Goal: Information Seeking & Learning: Find specific fact

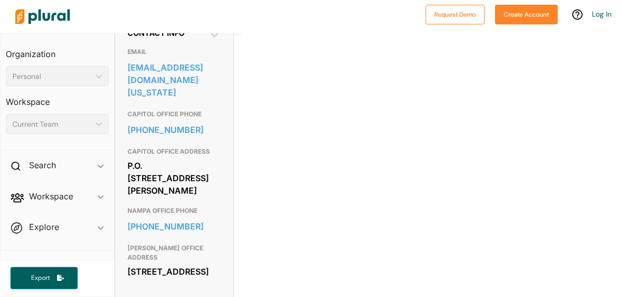
scroll to position [415, 0]
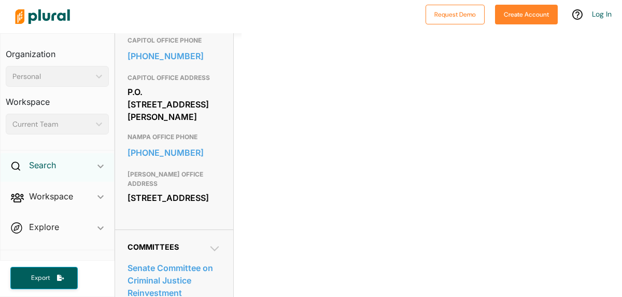
click at [37, 167] on h2 "Search" at bounding box center [42, 164] width 27 height 11
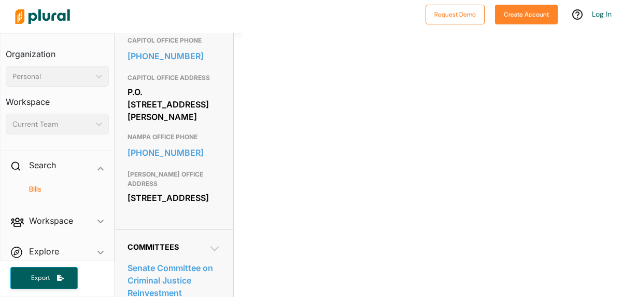
click at [41, 189] on h4 "Bills" at bounding box center [60, 189] width 88 height 10
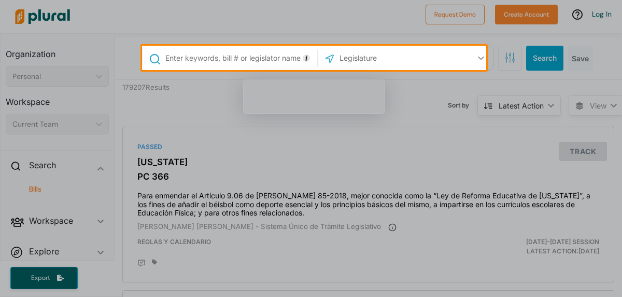
click at [233, 54] on input "text" at bounding box center [239, 58] width 151 height 20
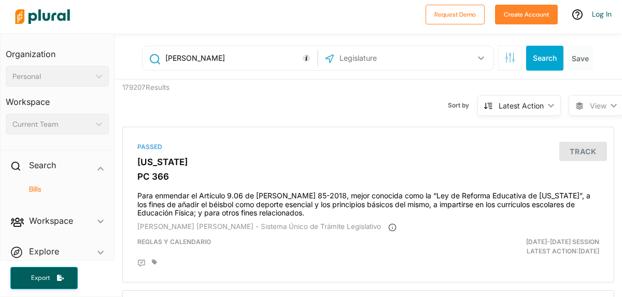
type input "[PERSON_NAME]"
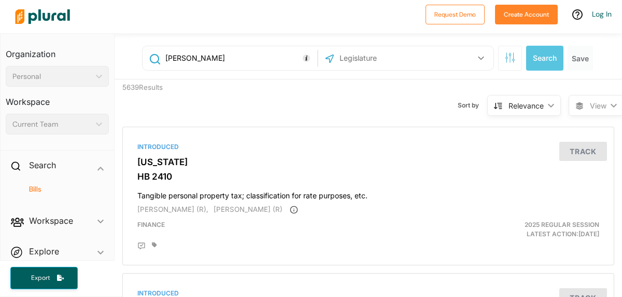
click at [369, 62] on input "text" at bounding box center [394, 58] width 111 height 20
click at [478, 57] on icon "button" at bounding box center [481, 58] width 6 height 4
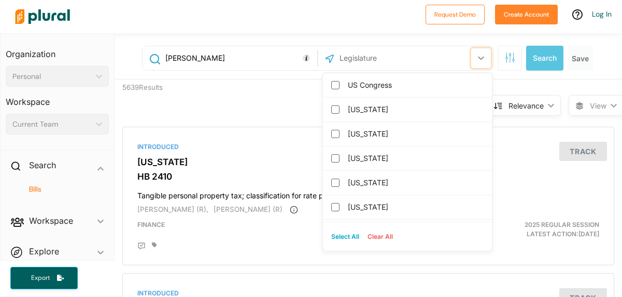
scroll to position [311, 0]
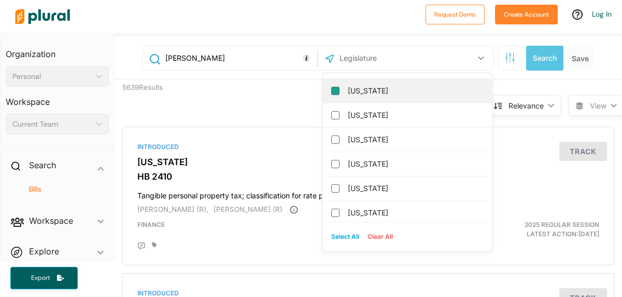
click at [331, 90] on input "[US_STATE]" at bounding box center [335, 91] width 8 height 8
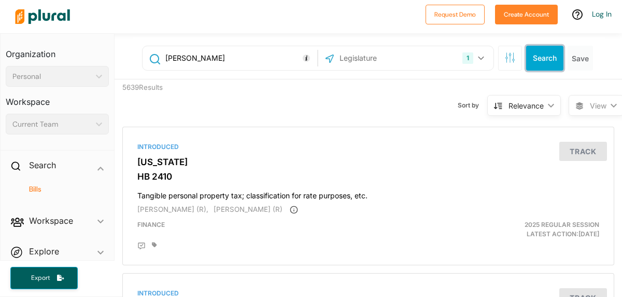
click at [532, 60] on button "Search" at bounding box center [544, 58] width 37 height 25
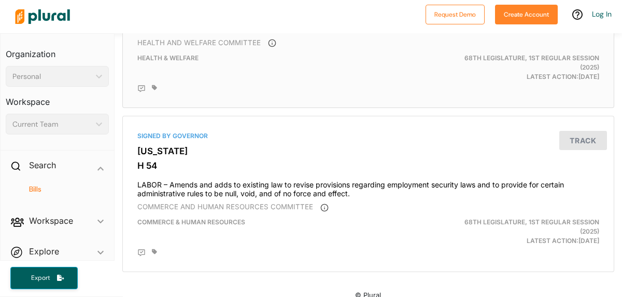
scroll to position [514, 0]
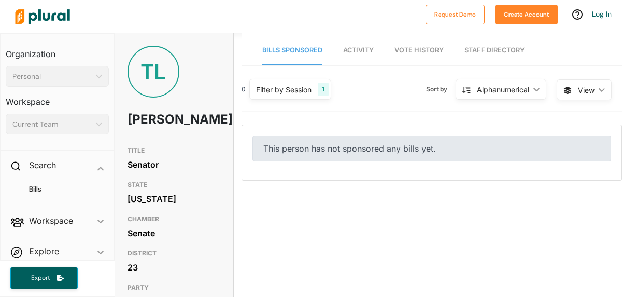
click at [137, 135] on h1 "[PERSON_NAME]" at bounding box center [156, 119] width 56 height 31
click at [142, 135] on h1 "[PERSON_NAME]" at bounding box center [156, 119] width 56 height 31
drag, startPoint x: 147, startPoint y: 133, endPoint x: 157, endPoint y: 124, distance: 13.2
click at [147, 133] on h1 "[PERSON_NAME]" at bounding box center [156, 119] width 56 height 31
